Goal: Task Accomplishment & Management: Manage account settings

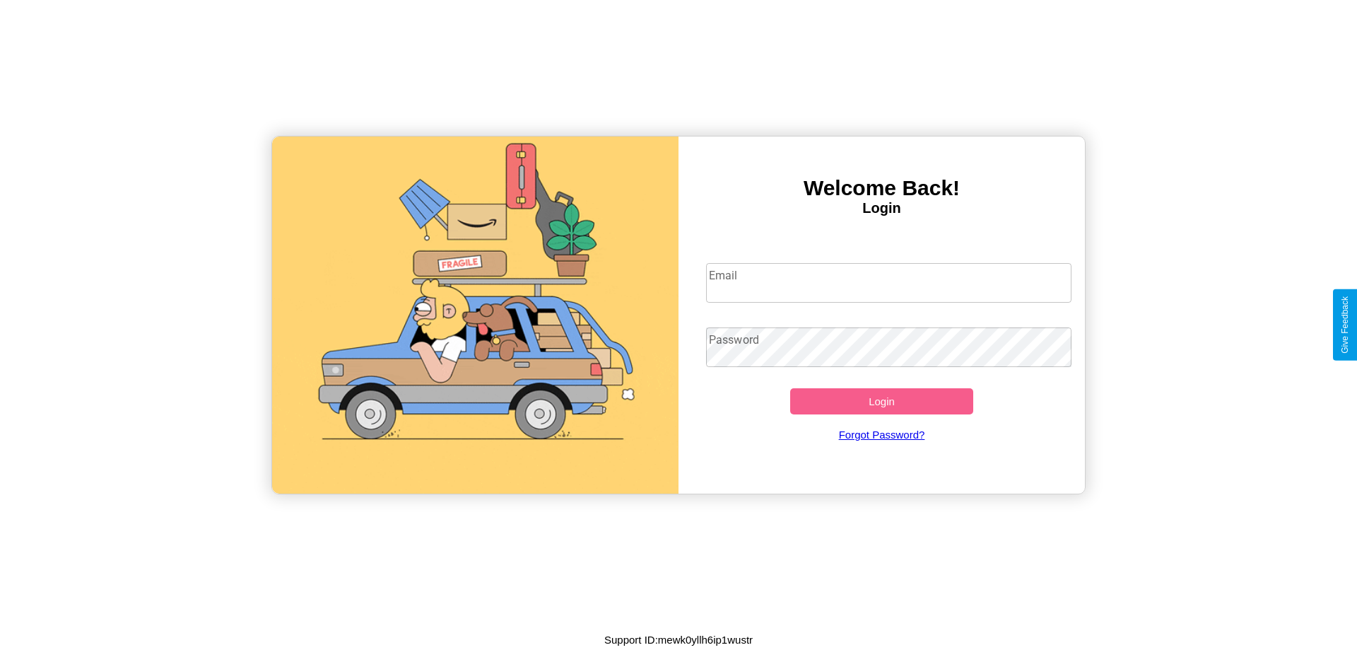
click at [889, 282] on input "Email" at bounding box center [889, 283] width 366 height 40
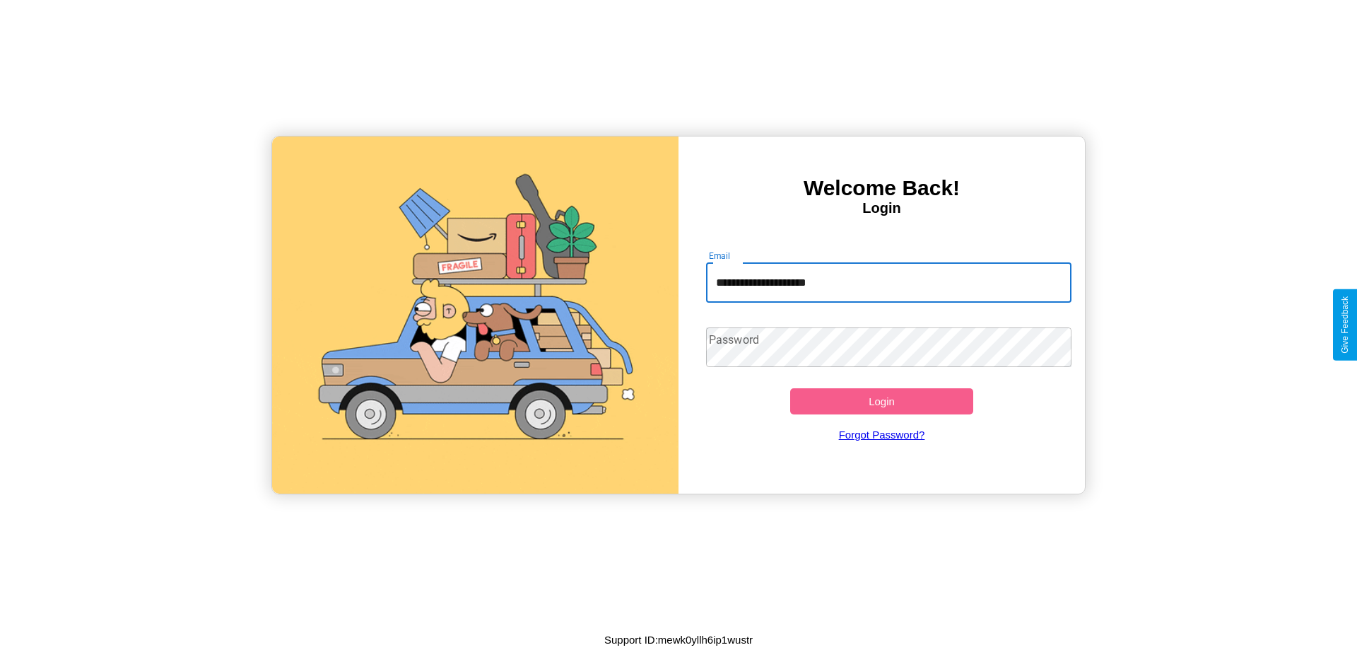
type input "**********"
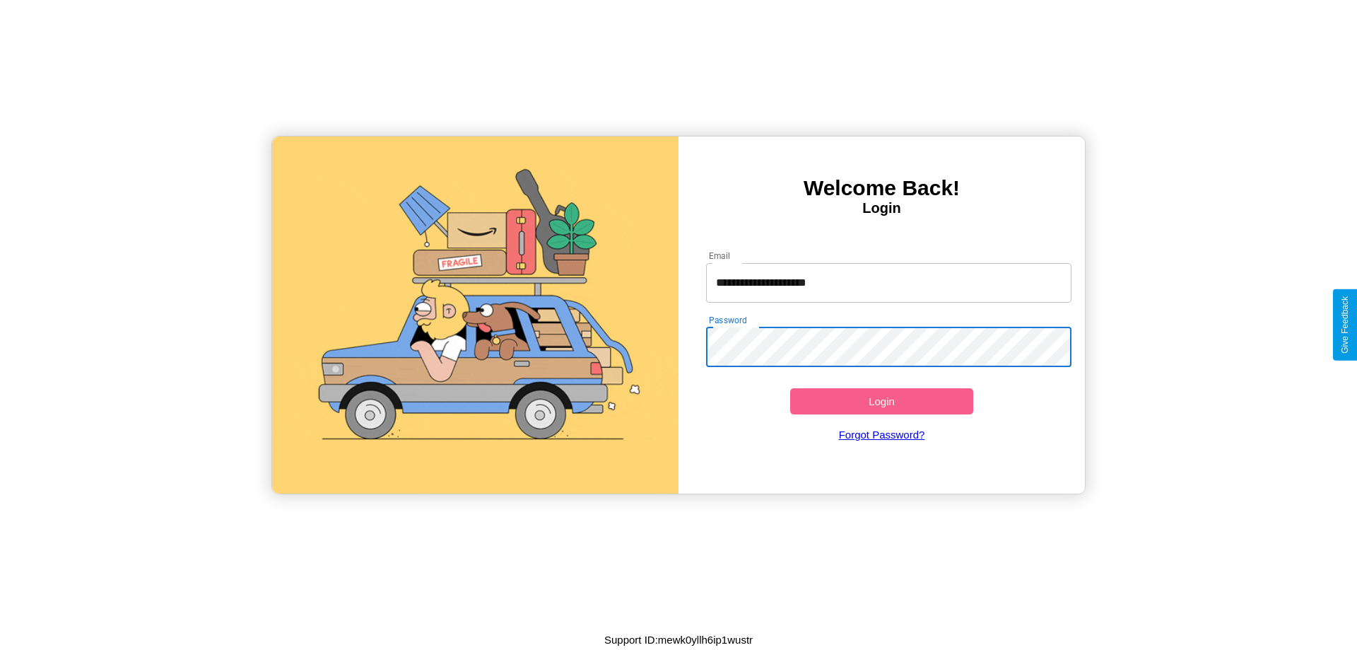
click at [881, 401] on button "Login" at bounding box center [881, 401] width 183 height 26
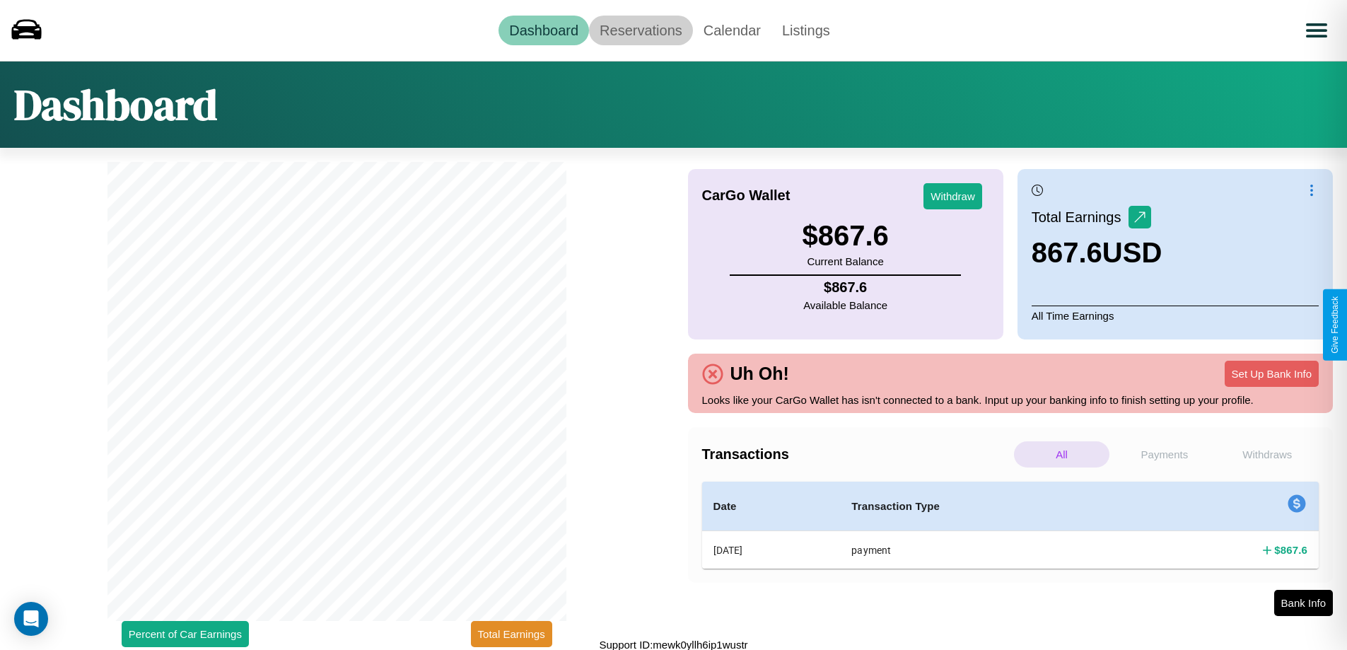
click at [640, 30] on link "Reservations" at bounding box center [641, 31] width 104 height 30
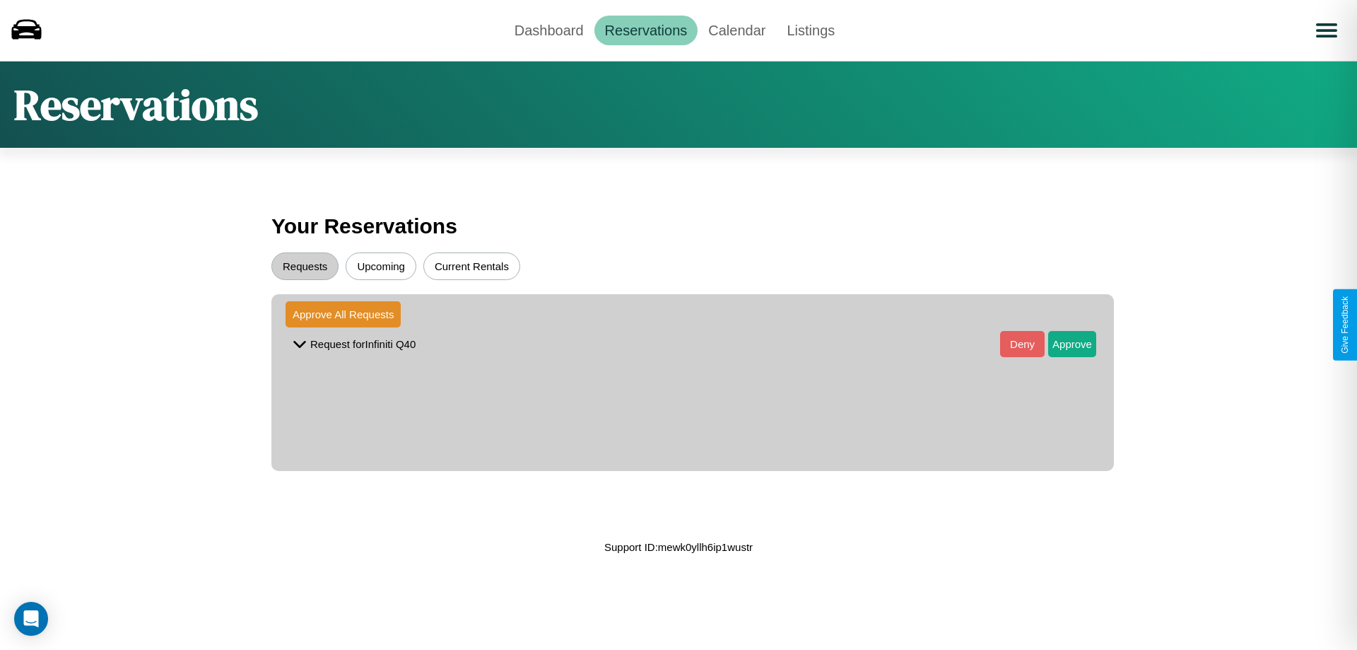
click at [381, 266] on button "Upcoming" at bounding box center [381, 266] width 71 height 28
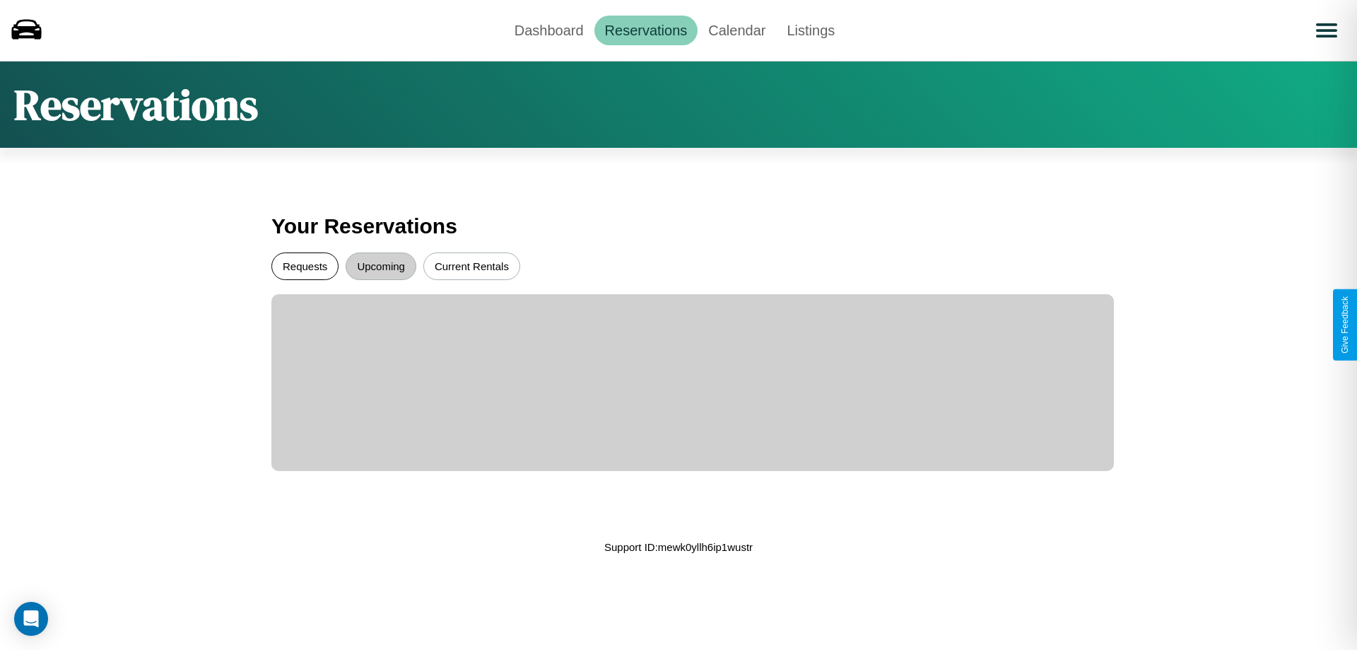
click at [305, 266] on button "Requests" at bounding box center [304, 266] width 67 height 28
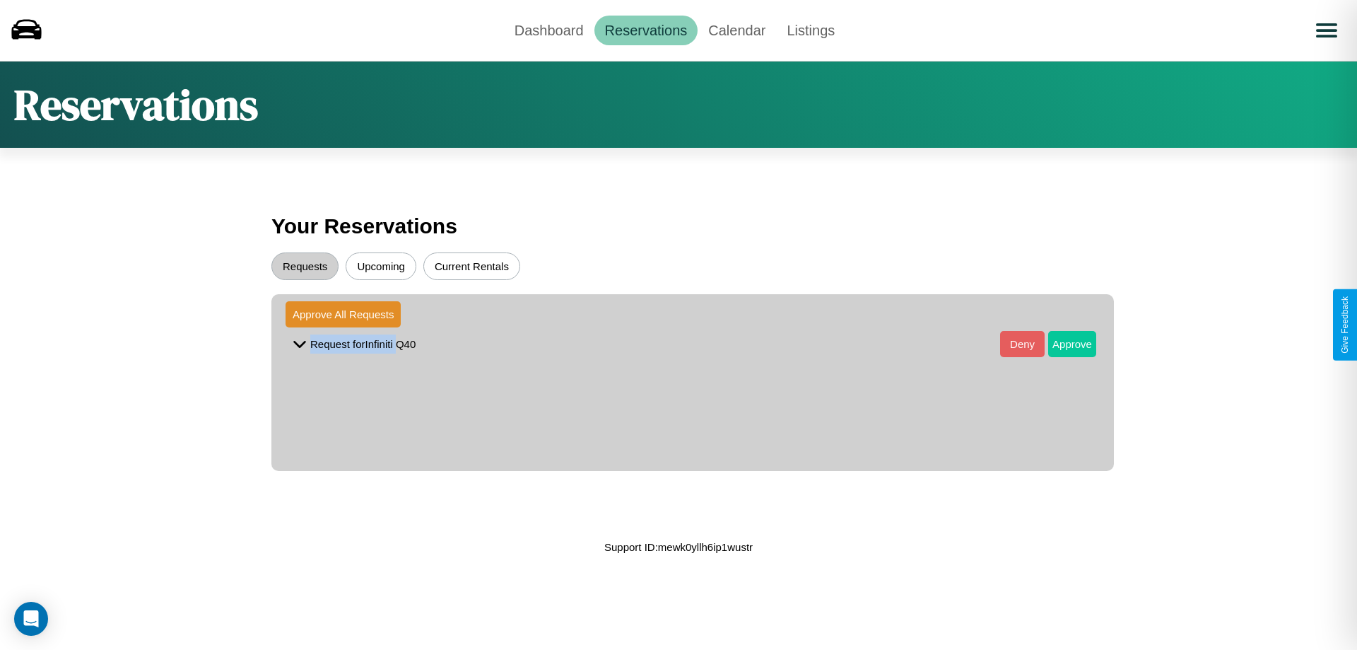
click at [1062, 344] on button "Approve" at bounding box center [1072, 344] width 48 height 26
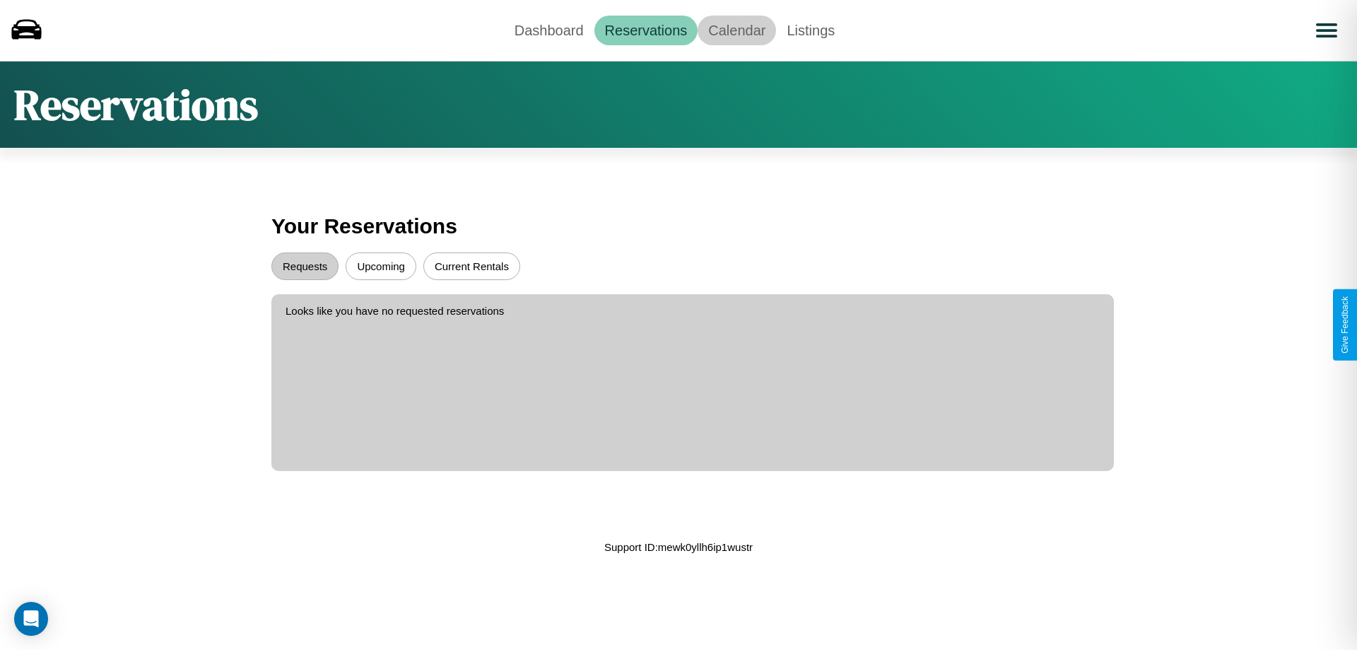
click at [737, 30] on link "Calendar" at bounding box center [737, 31] width 78 height 30
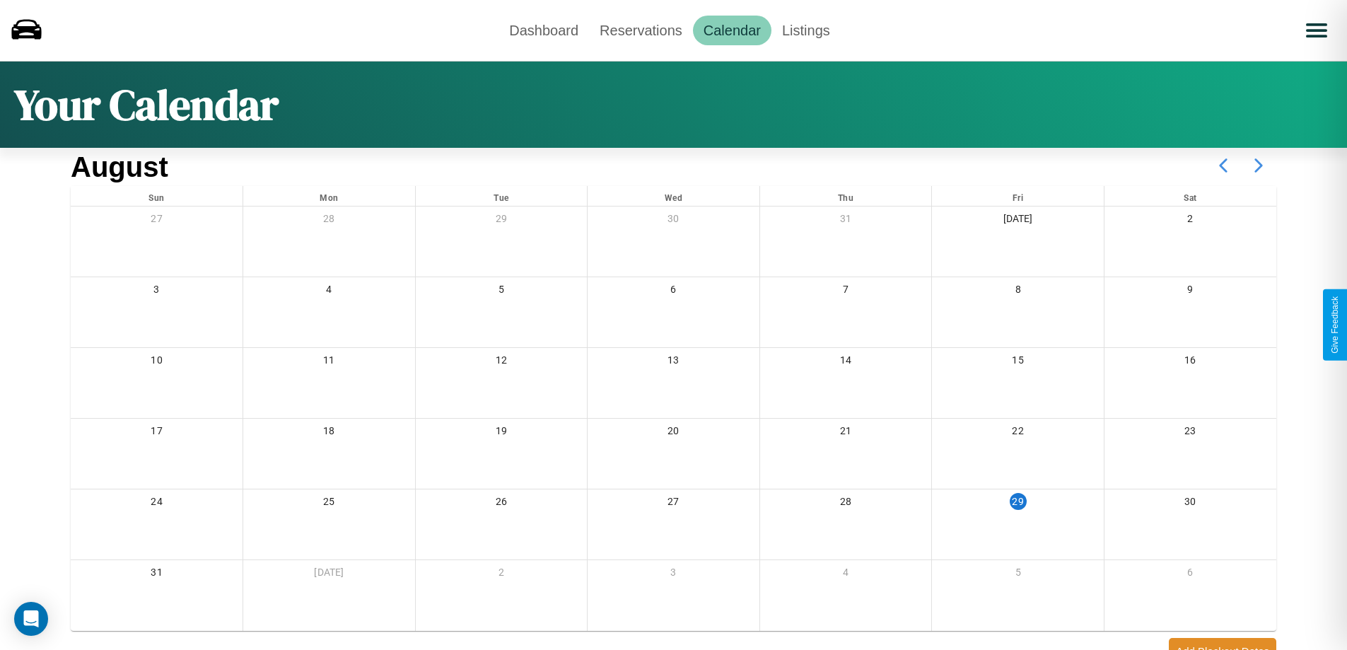
click at [1258, 165] on icon at bounding box center [1258, 165] width 35 height 35
click at [544, 30] on link "Dashboard" at bounding box center [543, 31] width 90 height 30
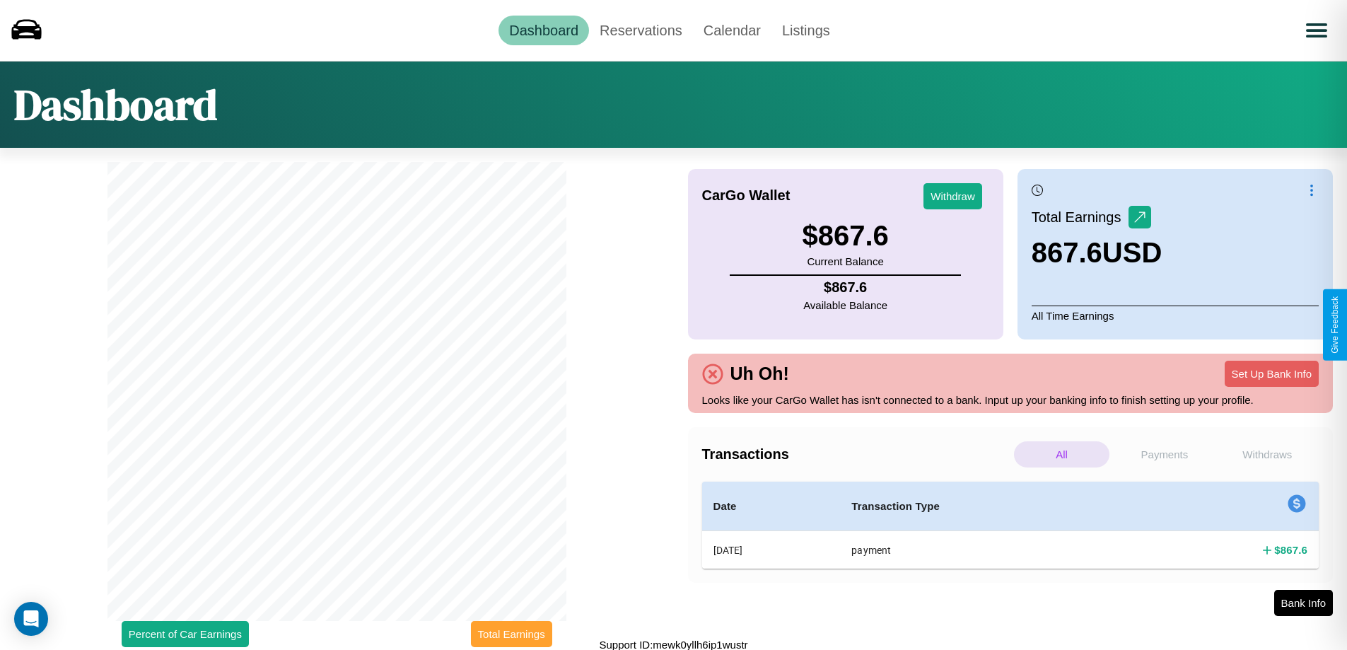
click at [511, 633] on button "Total Earnings" at bounding box center [511, 634] width 81 height 26
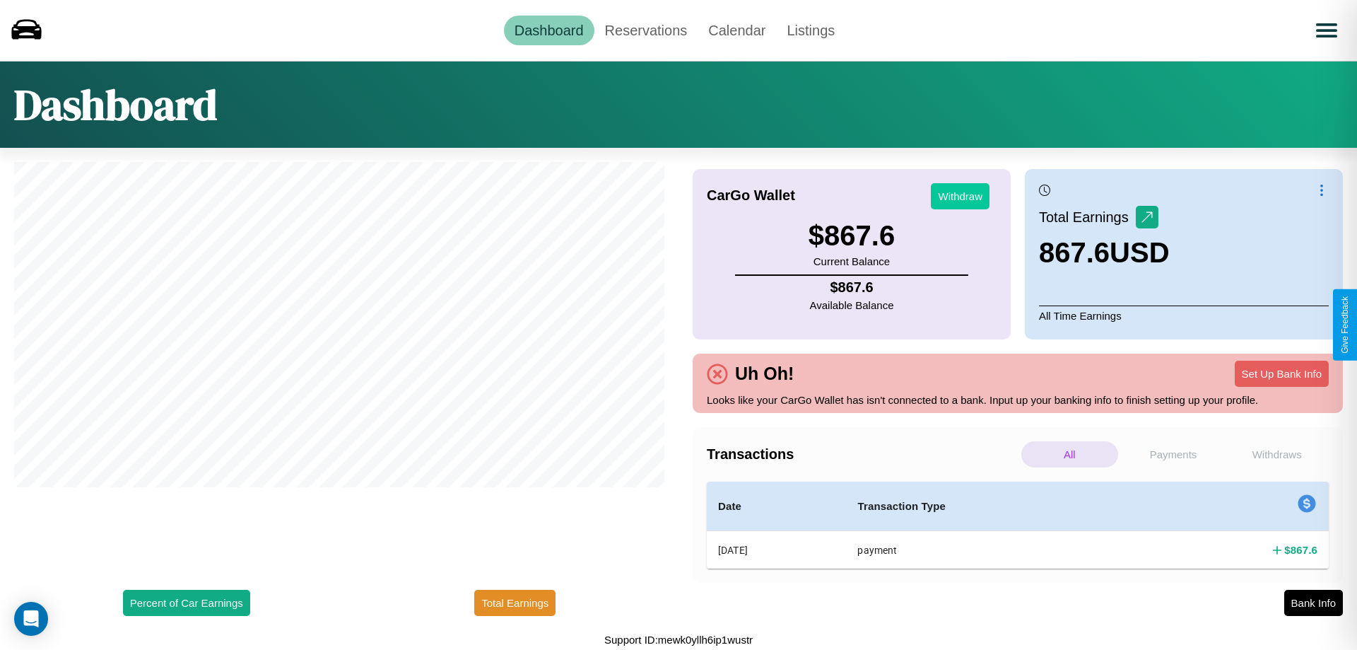
click at [960, 196] on button "Withdraw" at bounding box center [960, 196] width 59 height 26
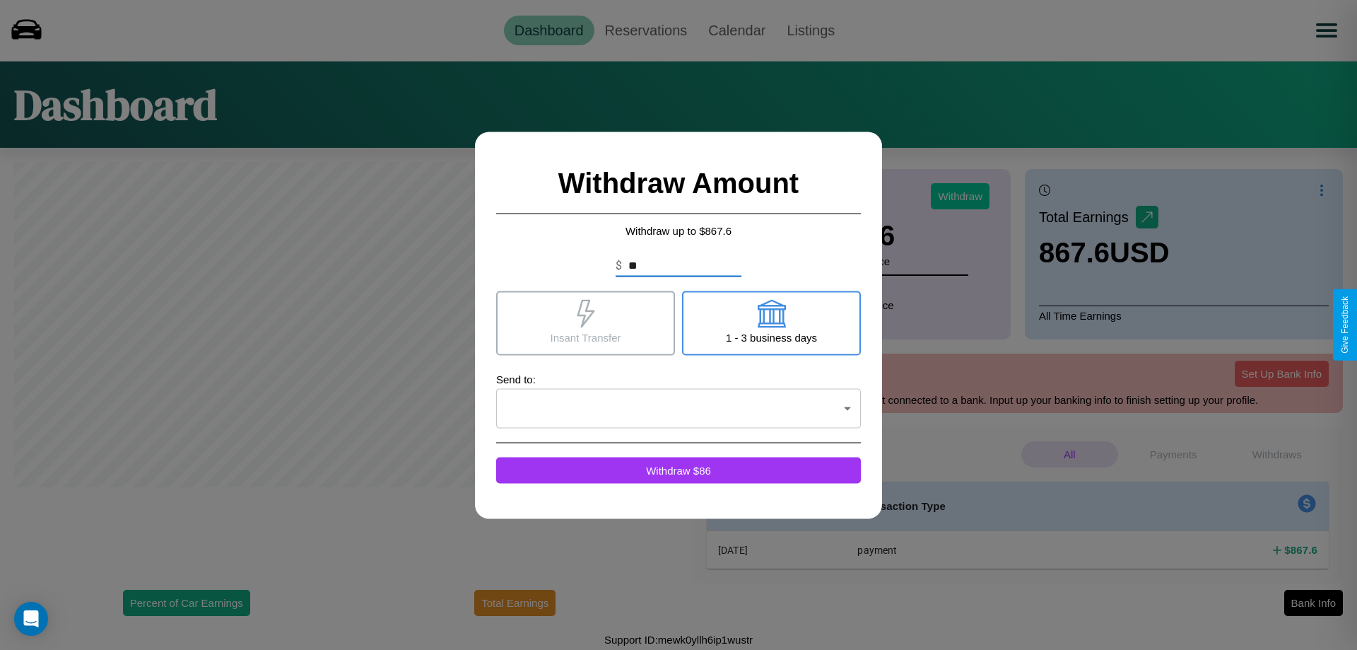
type input "*"
type input "**"
click at [771, 322] on icon at bounding box center [771, 313] width 28 height 28
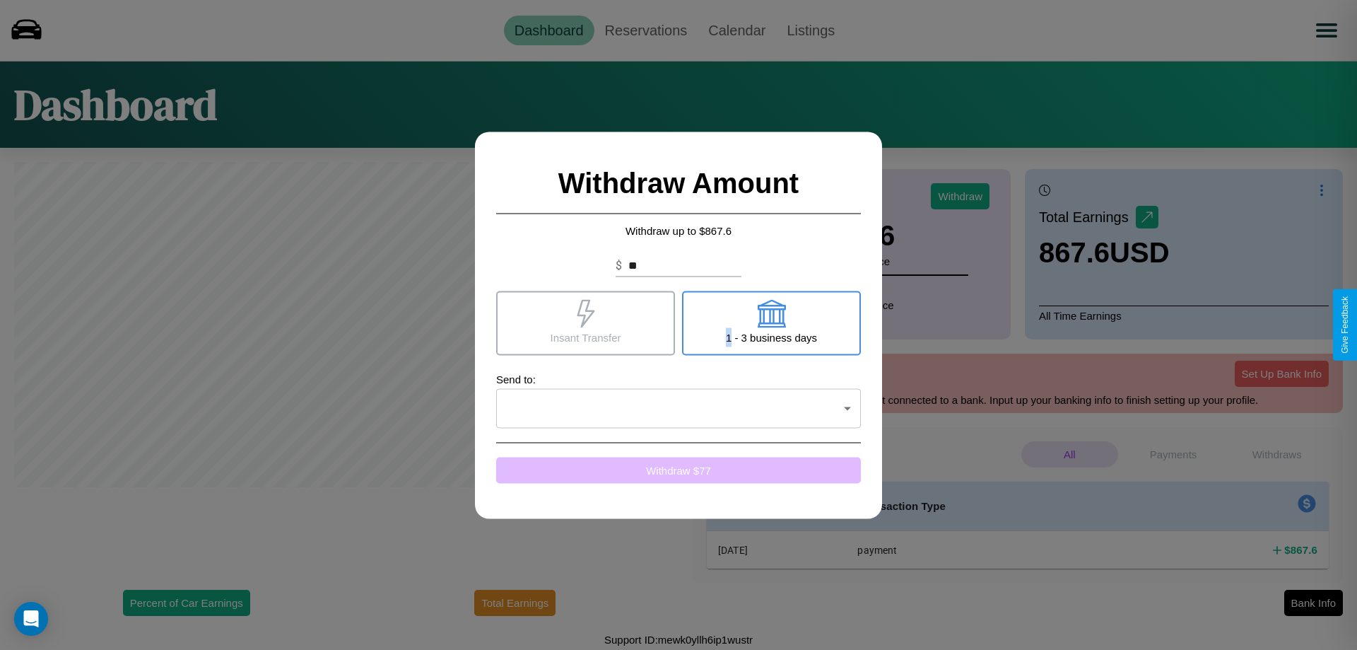
click at [679, 469] on button "Withdraw $ 77" at bounding box center [678, 470] width 365 height 26
